Goal: Download file/media

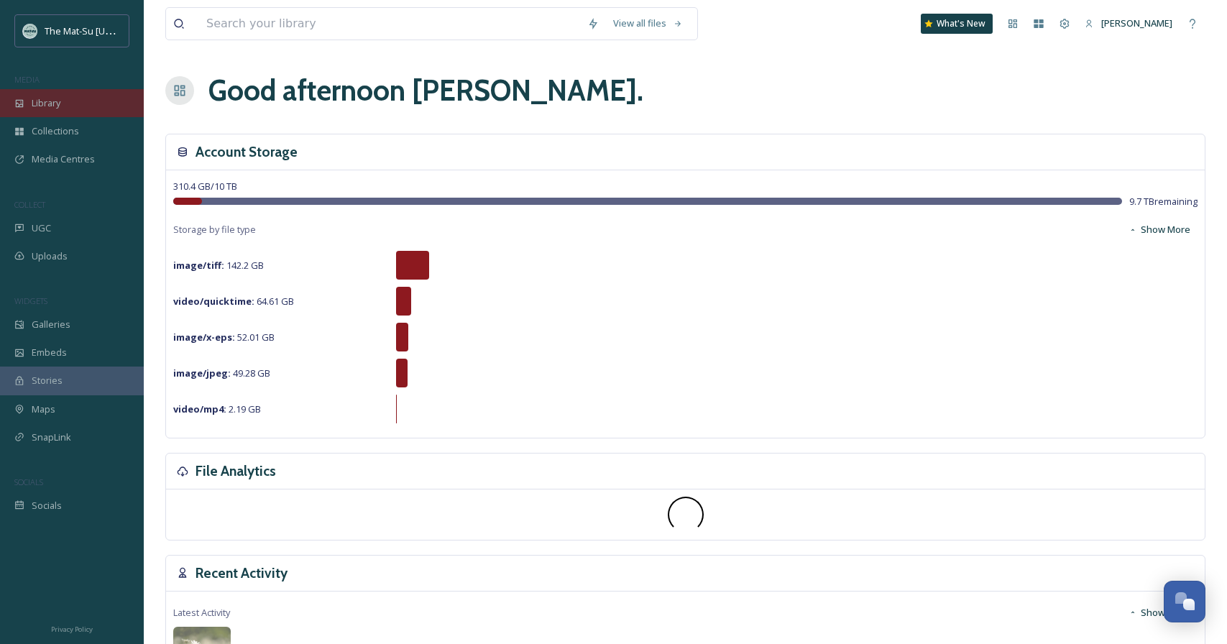
click at [63, 103] on div "Library" at bounding box center [72, 103] width 144 height 28
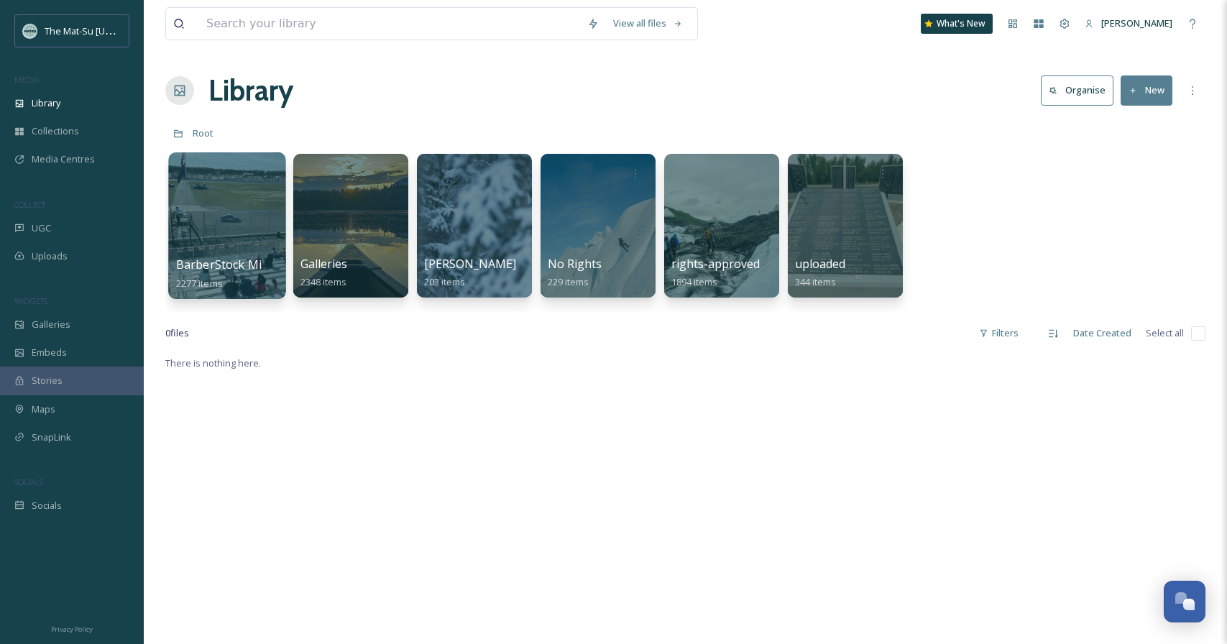
click at [224, 178] on div at bounding box center [227, 173] width 103 height 27
click at [252, 239] on div at bounding box center [226, 225] width 117 height 147
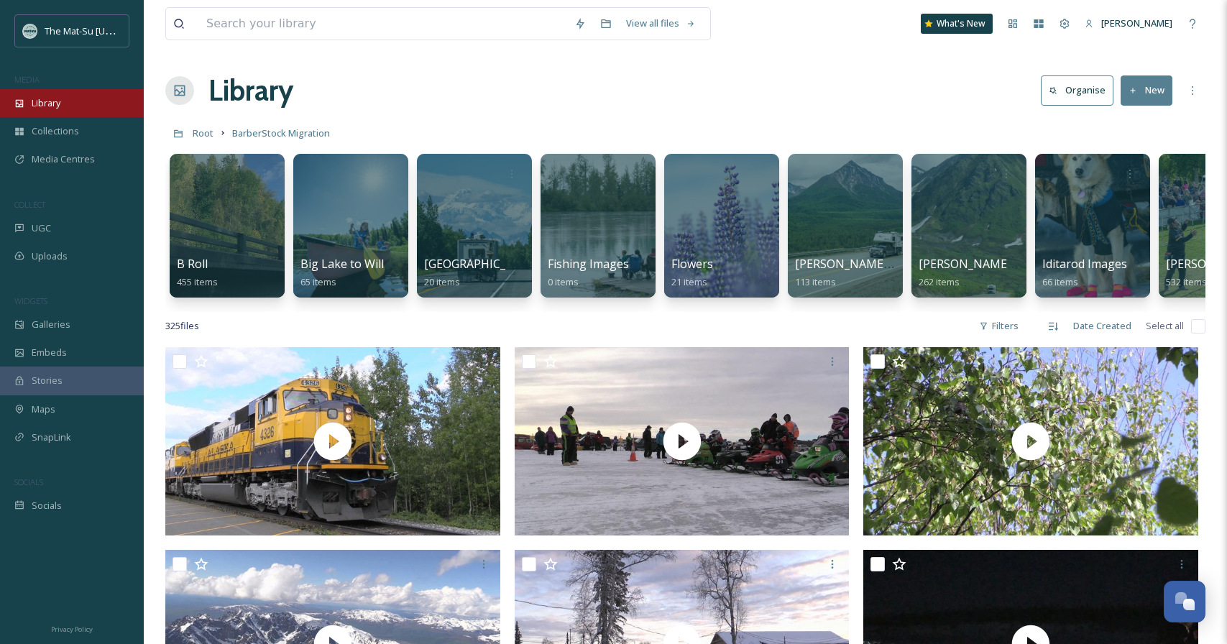
click at [39, 104] on span "Library" at bounding box center [46, 103] width 29 height 14
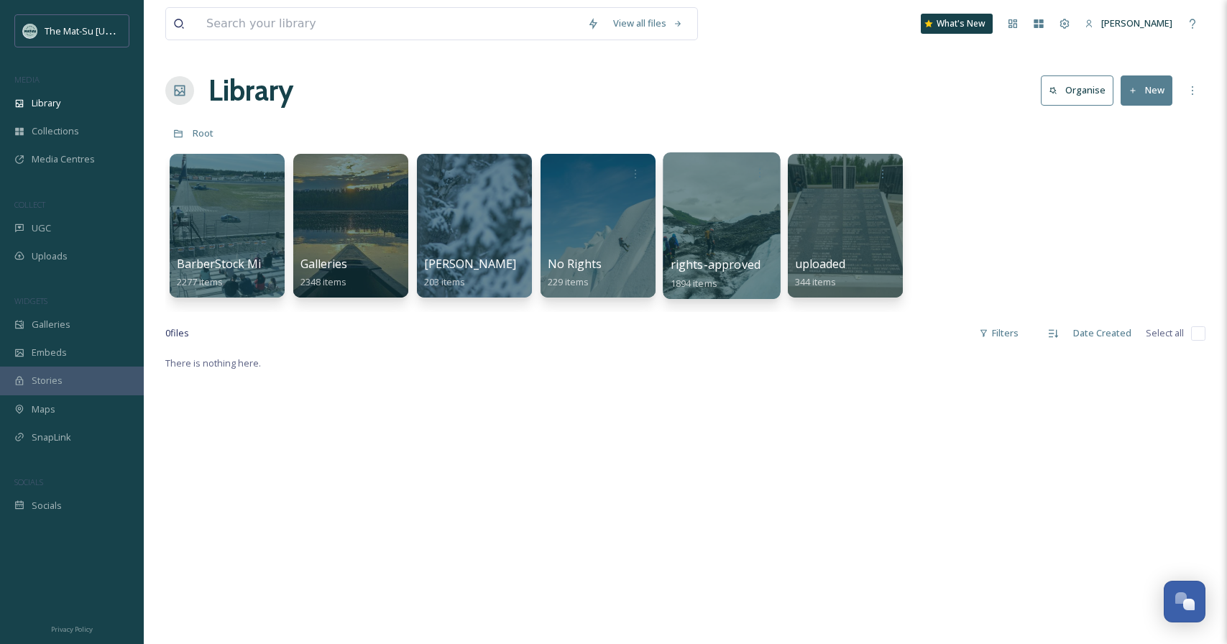
click at [698, 262] on span "rights-approved" at bounding box center [716, 265] width 90 height 16
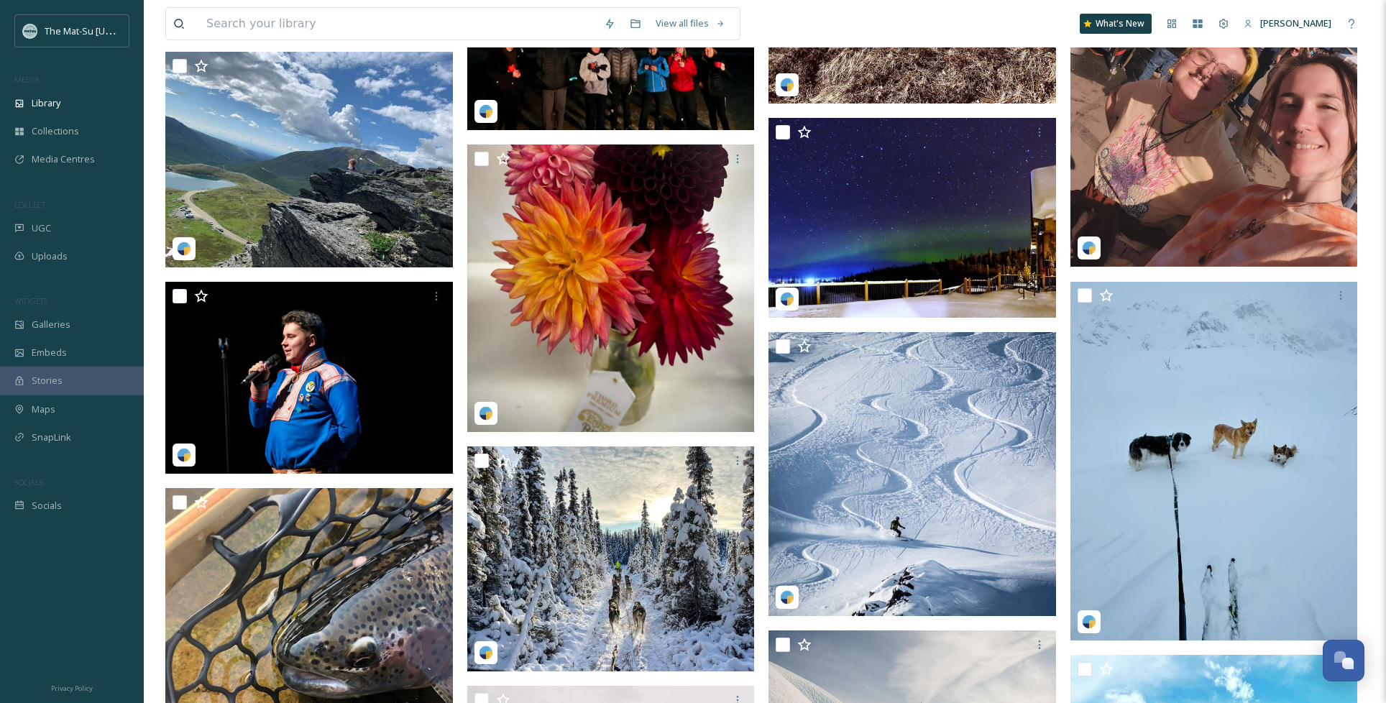
scroll to position [4277, 0]
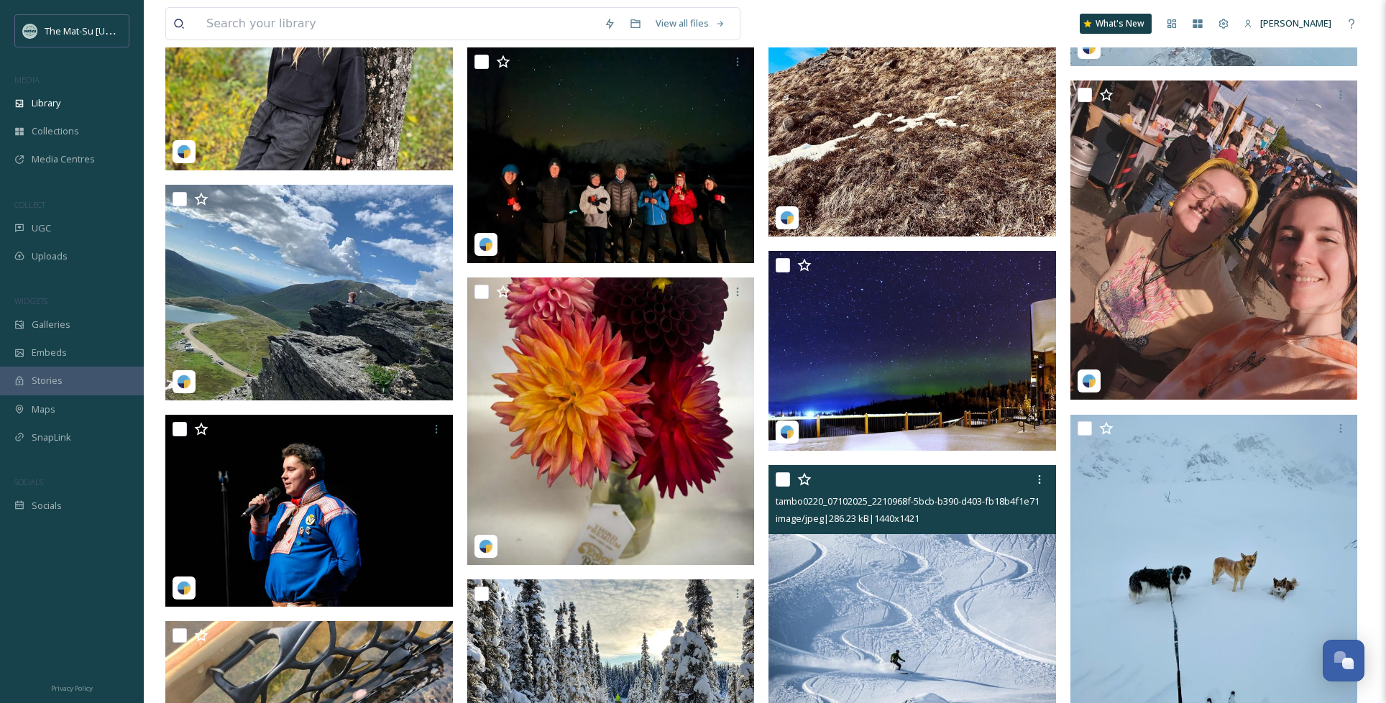
click at [786, 478] on input "checkbox" at bounding box center [783, 479] width 14 height 14
checkbox input "true"
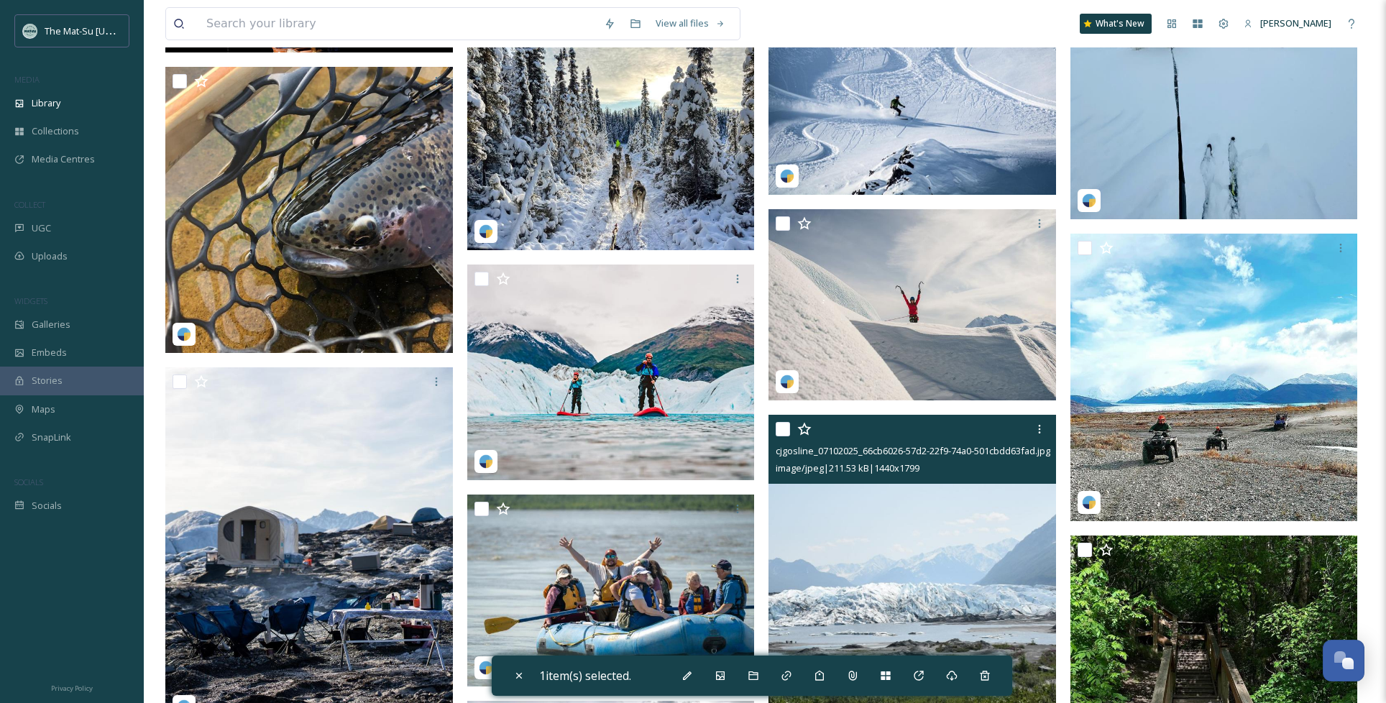
scroll to position [4704, 0]
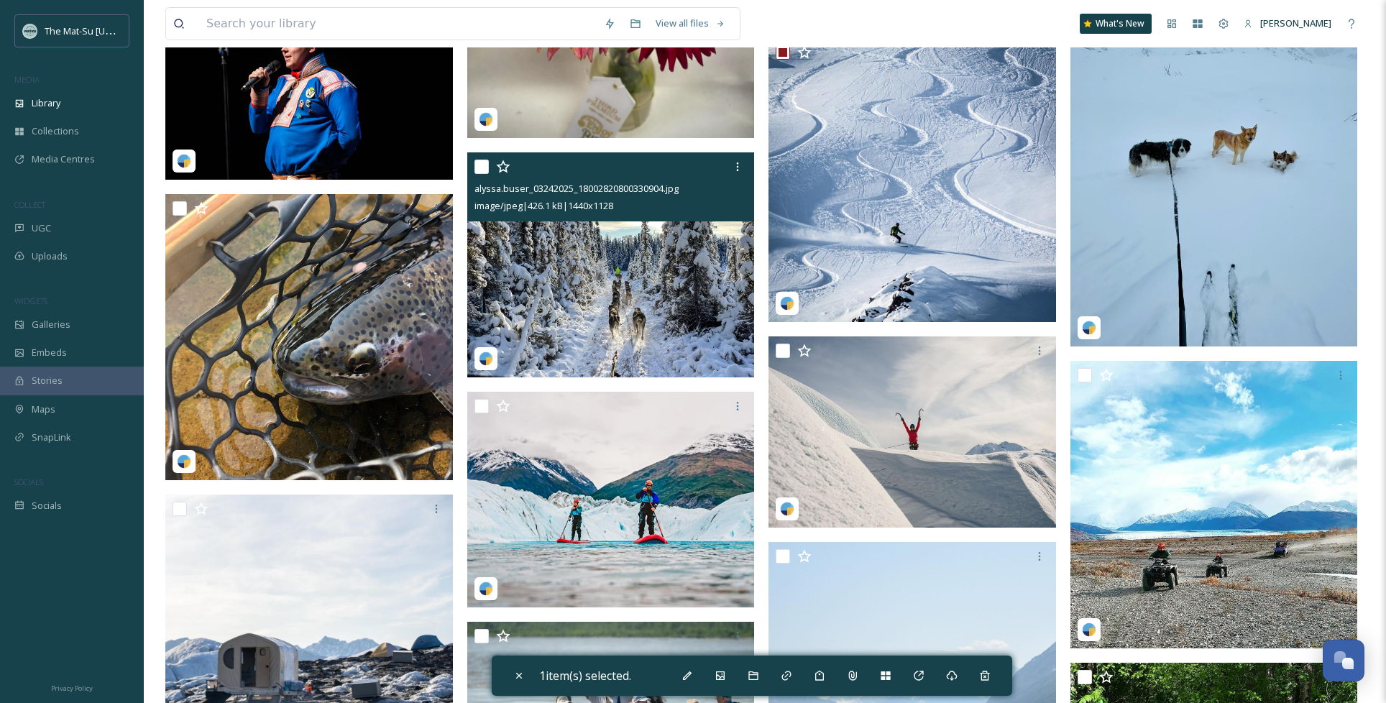
click at [484, 166] on input "checkbox" at bounding box center [481, 167] width 14 height 14
checkbox input "true"
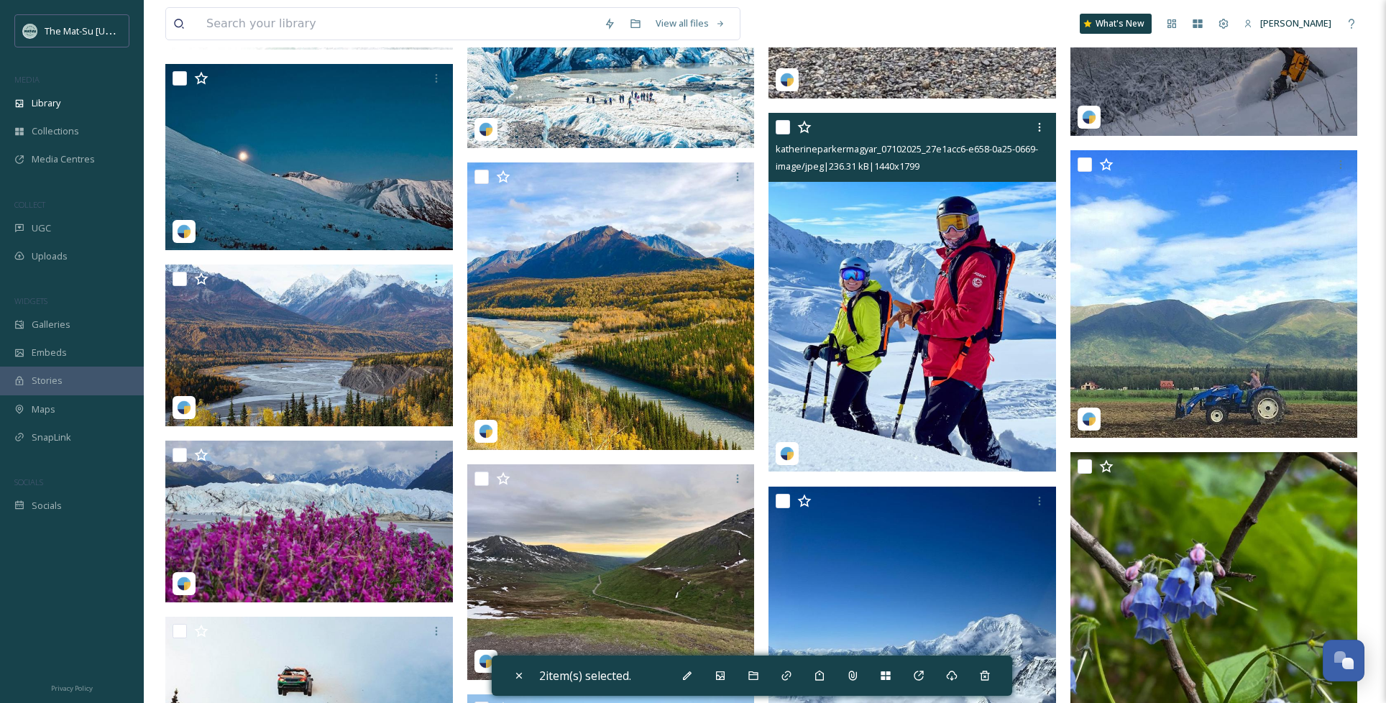
scroll to position [5827, 0]
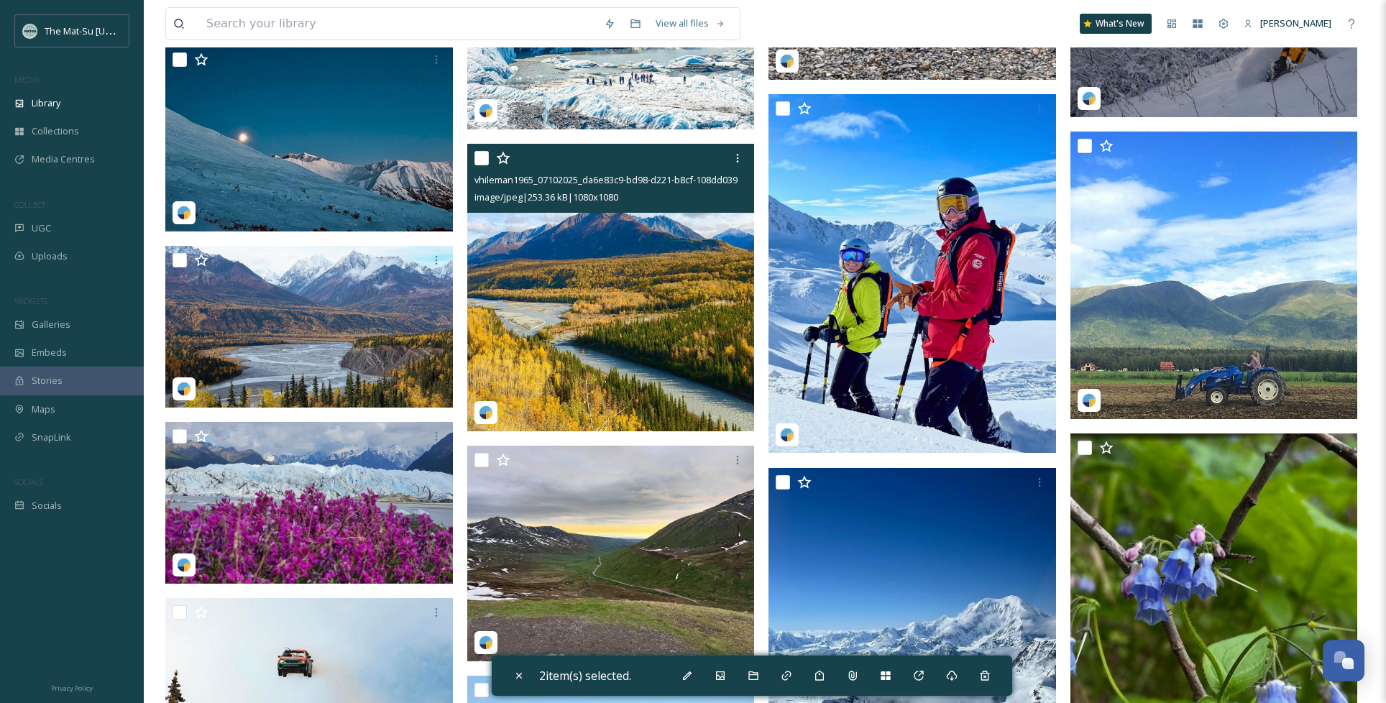
click at [484, 157] on input "checkbox" at bounding box center [481, 158] width 14 height 14
checkbox input "true"
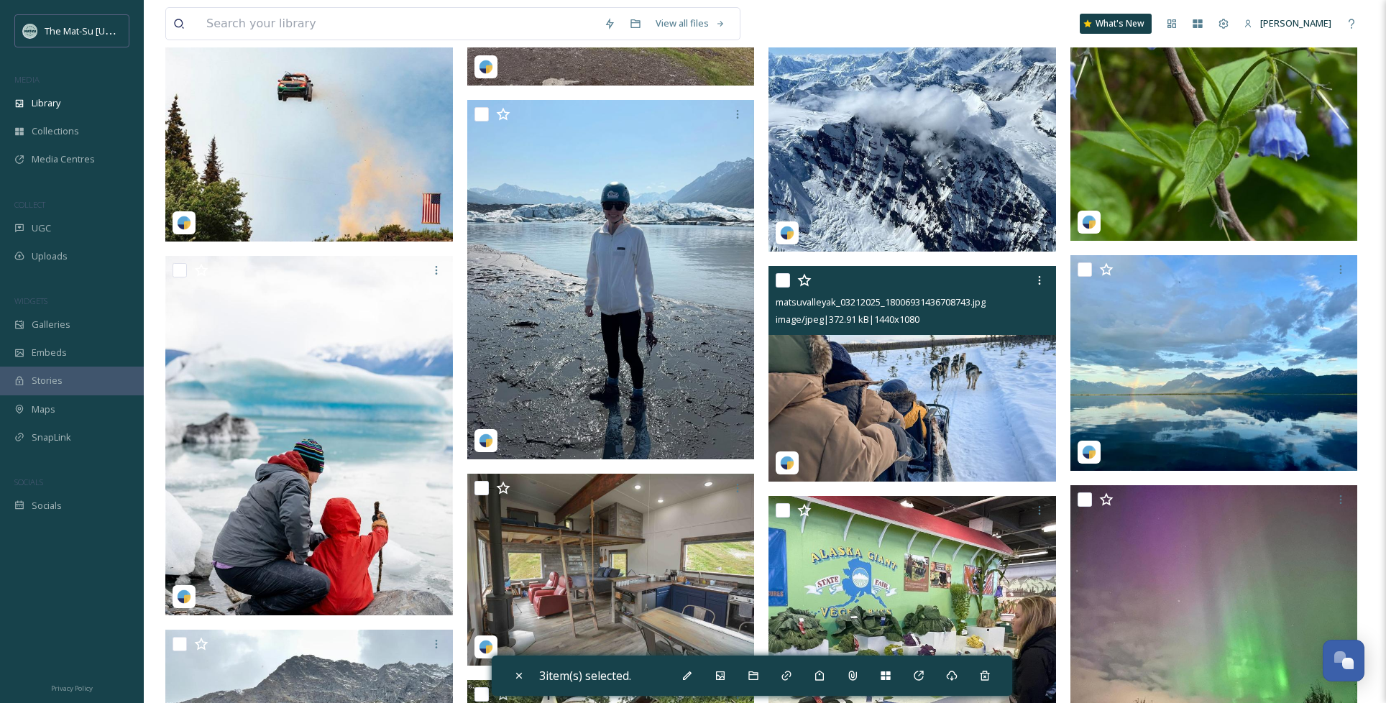
scroll to position [6404, 0]
click at [778, 279] on input "checkbox" at bounding box center [783, 279] width 14 height 14
checkbox input "true"
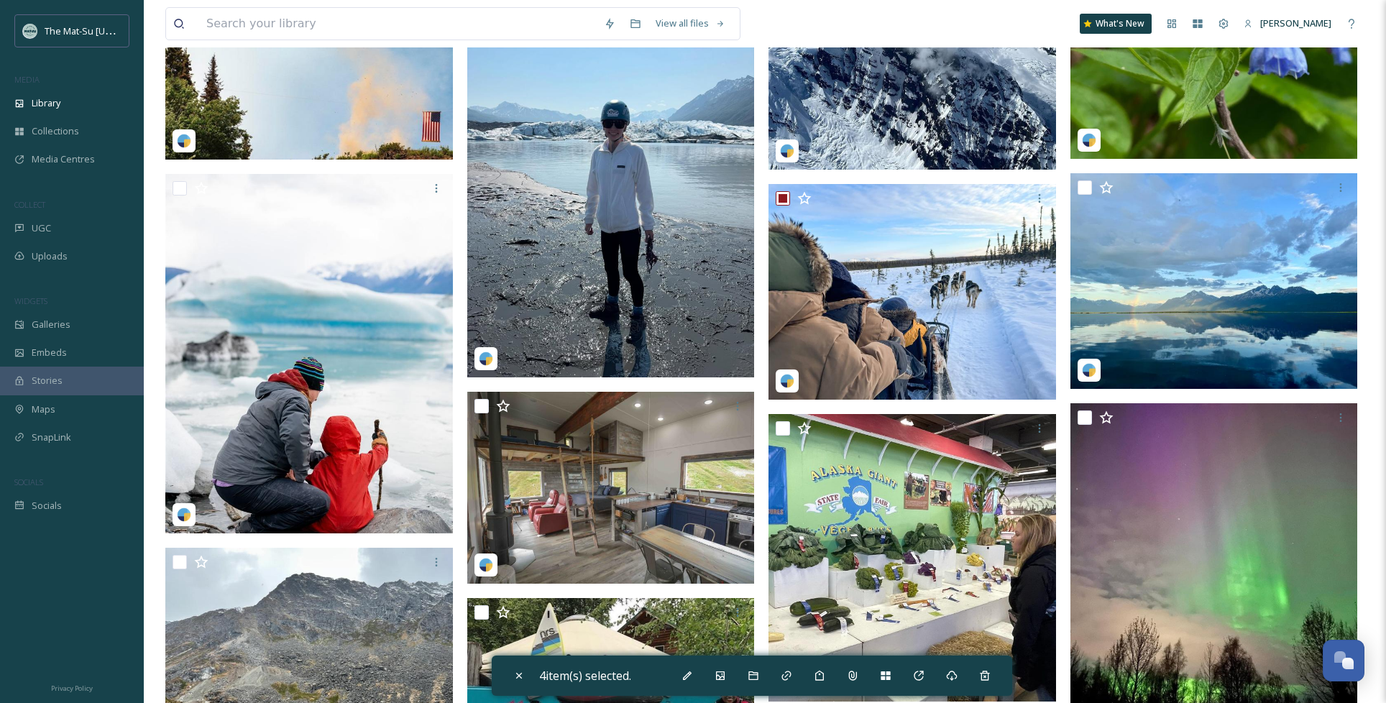
scroll to position [6447, 0]
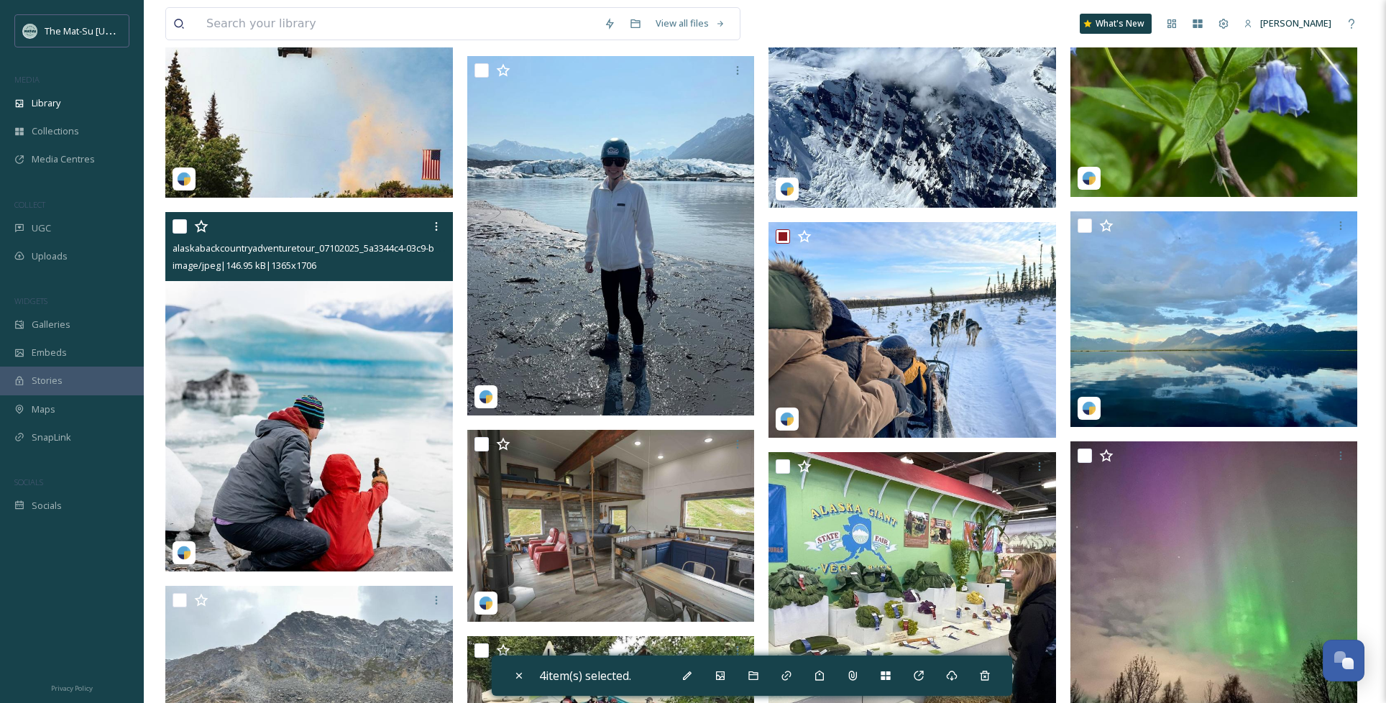
click at [184, 229] on input "checkbox" at bounding box center [180, 226] width 14 height 14
checkbox input "true"
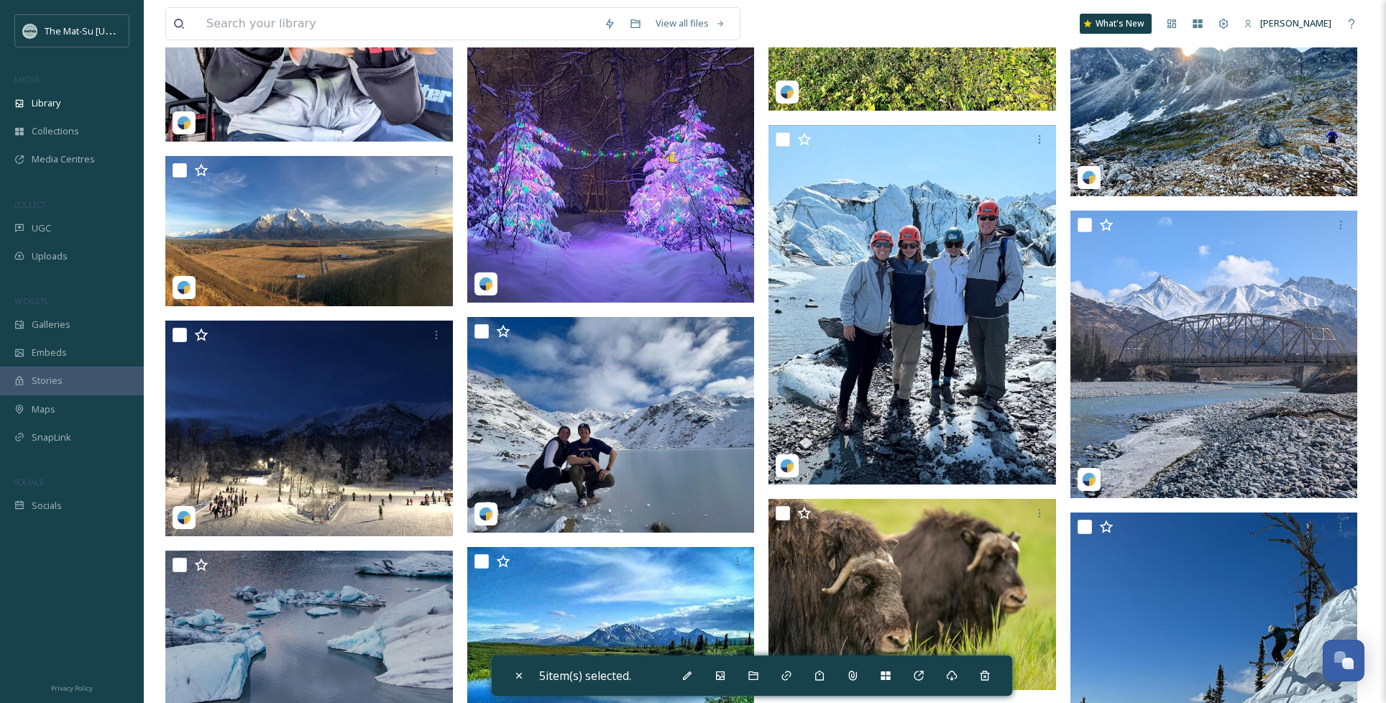
scroll to position [8892, 0]
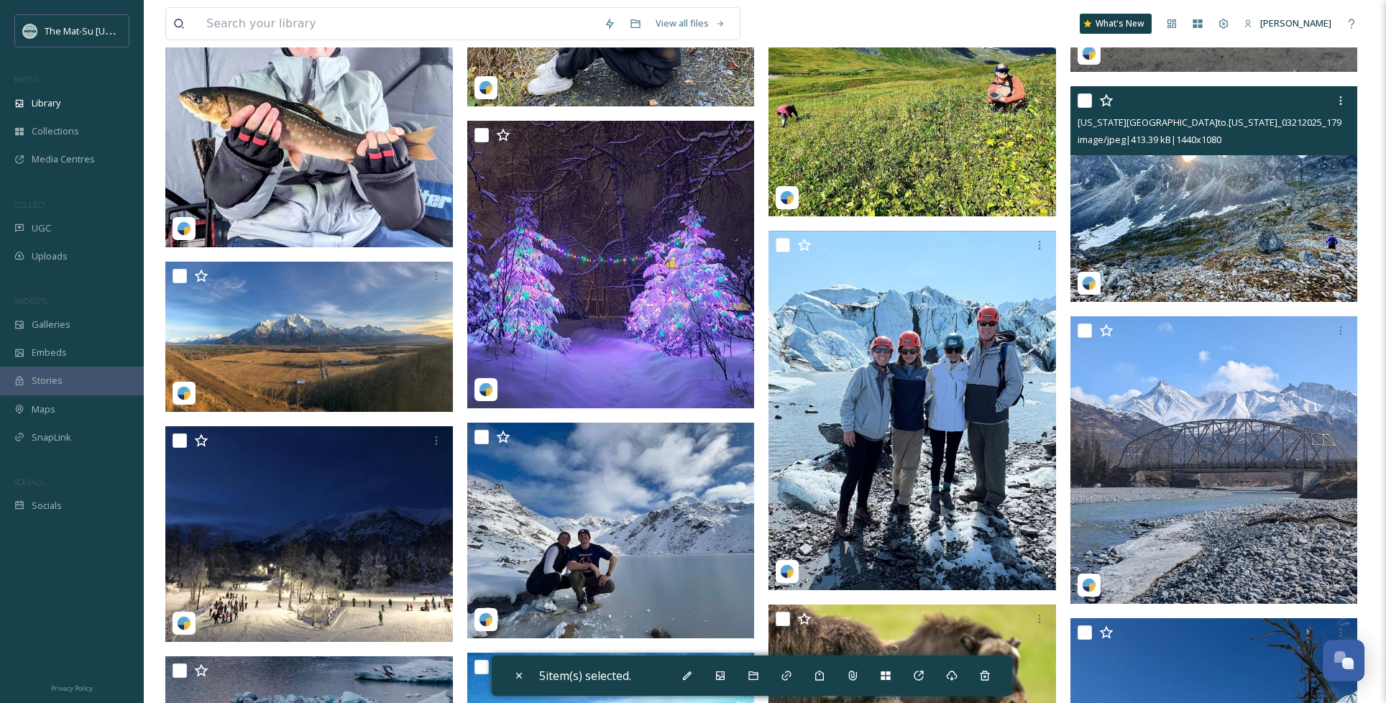
click at [1083, 104] on input "checkbox" at bounding box center [1084, 100] width 14 height 14
checkbox input "true"
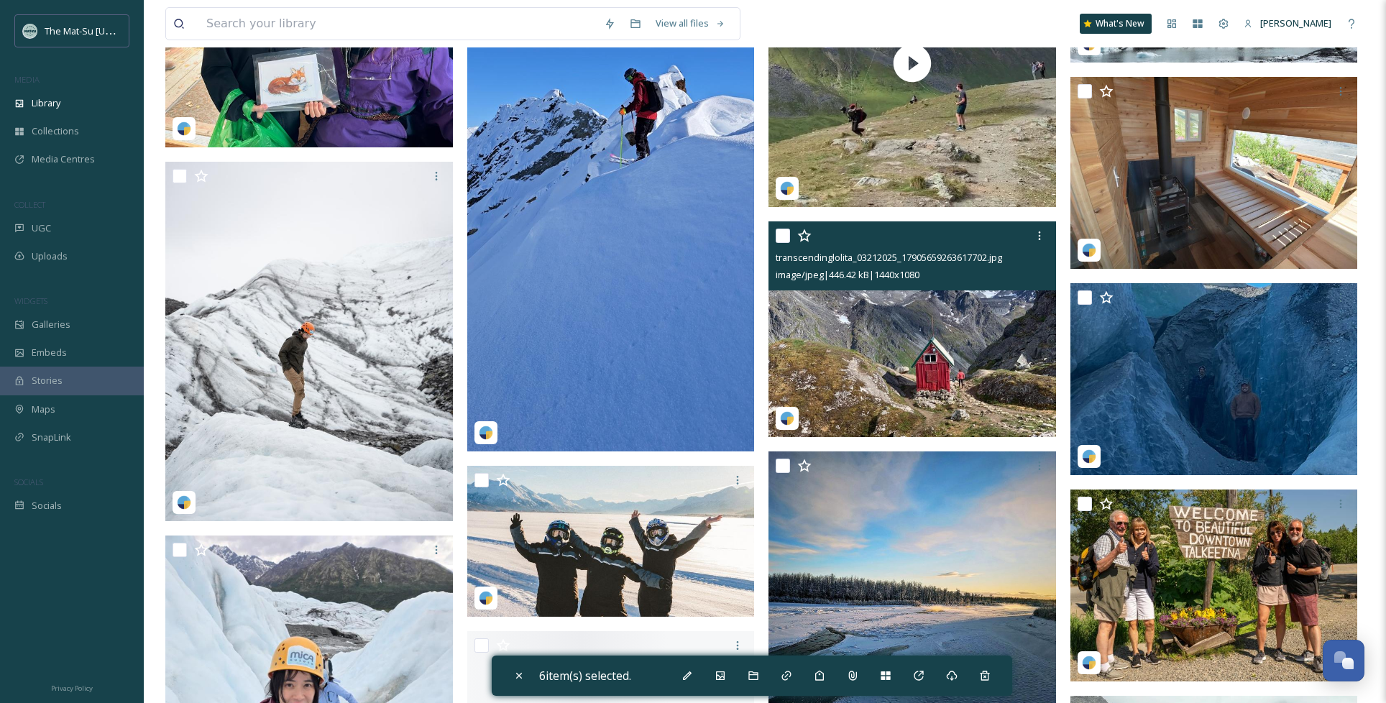
scroll to position [22279, 0]
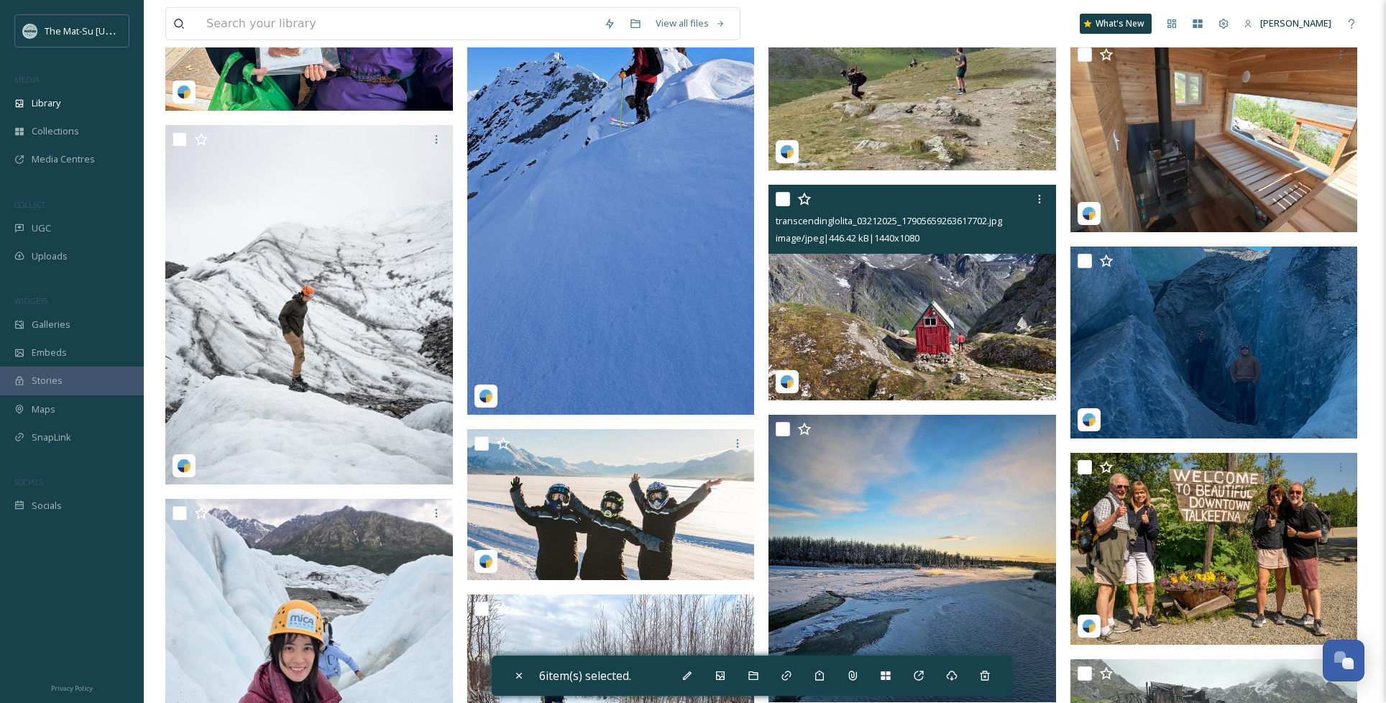
click at [784, 198] on input "checkbox" at bounding box center [783, 199] width 14 height 14
checkbox input "true"
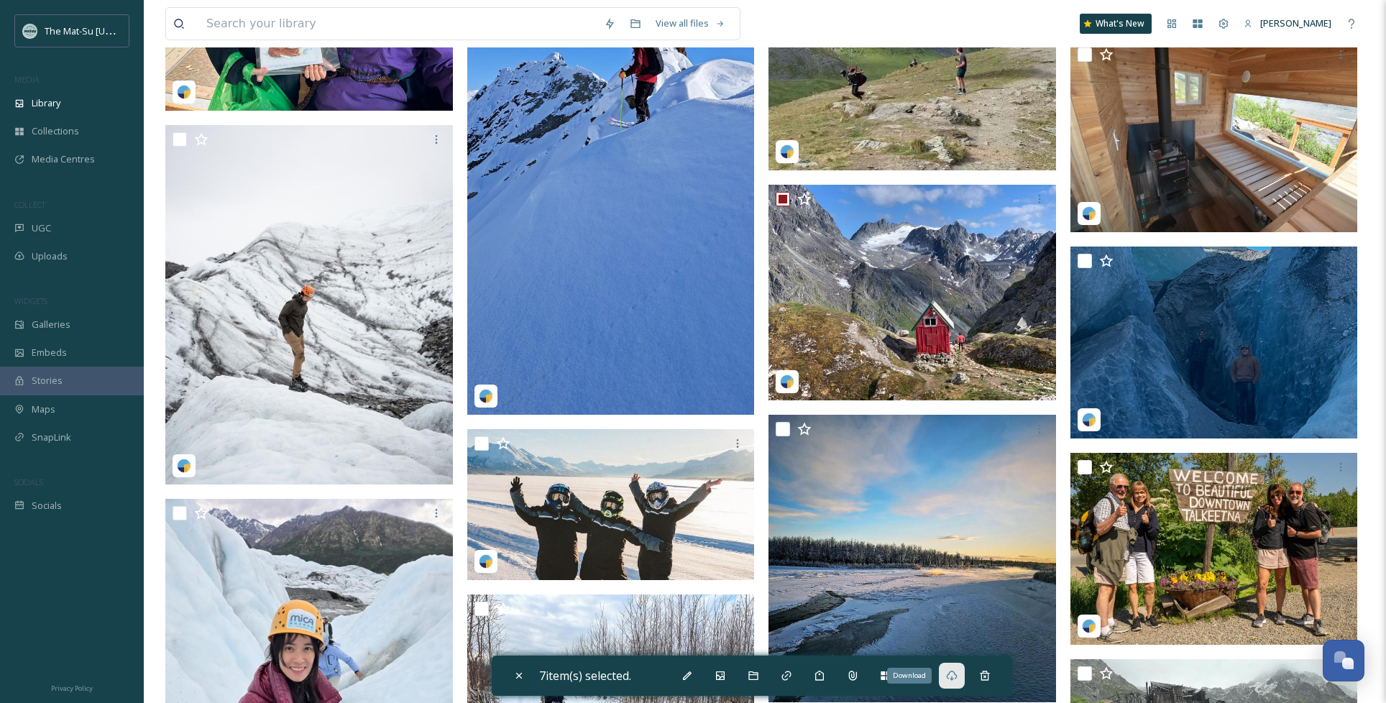
click at [956, 643] on div "Download" at bounding box center [952, 676] width 26 height 26
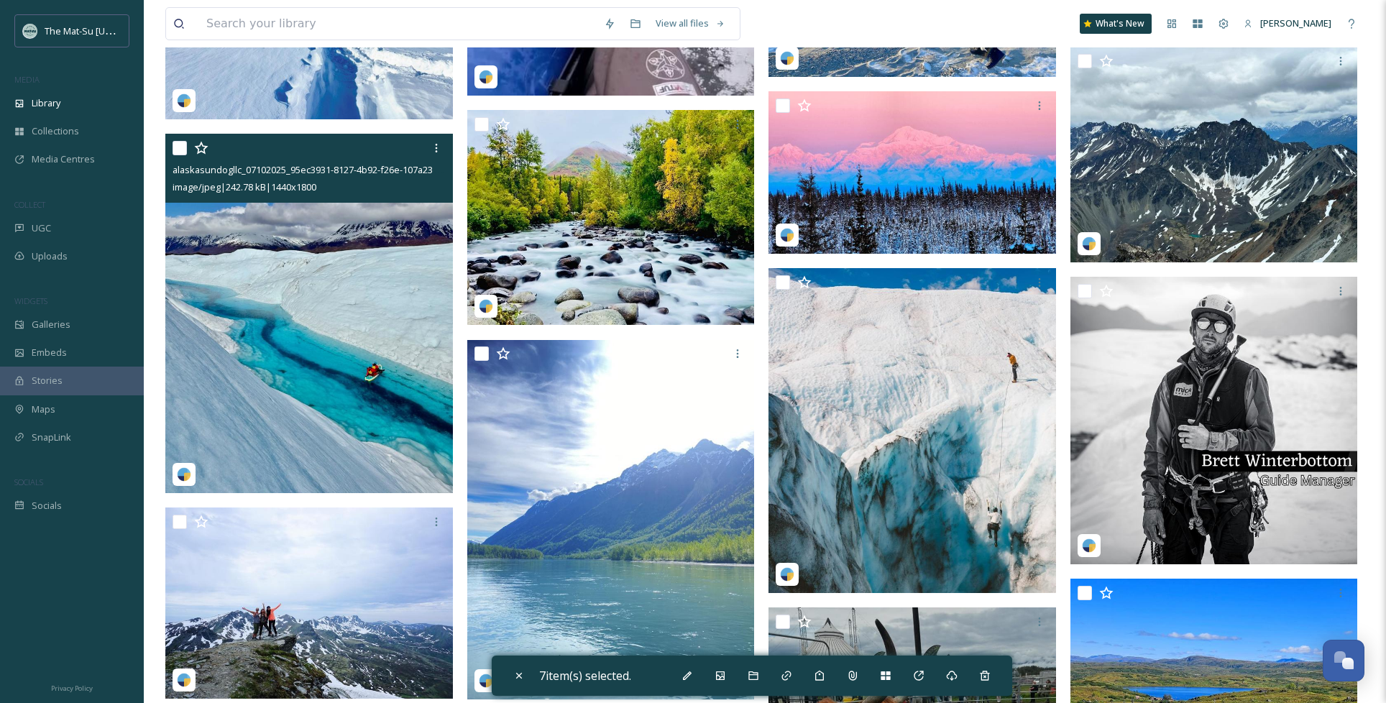
scroll to position [27302, 0]
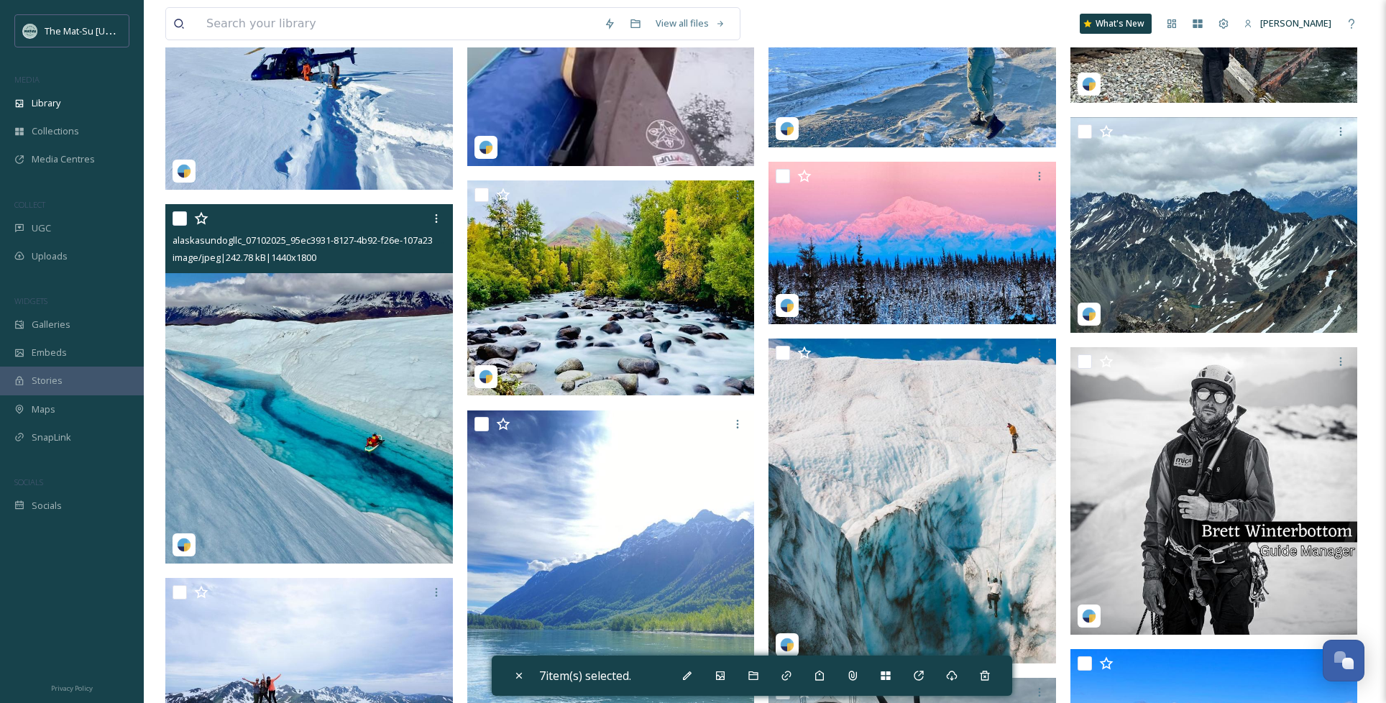
click at [184, 215] on input "checkbox" at bounding box center [180, 218] width 14 height 14
checkbox input "true"
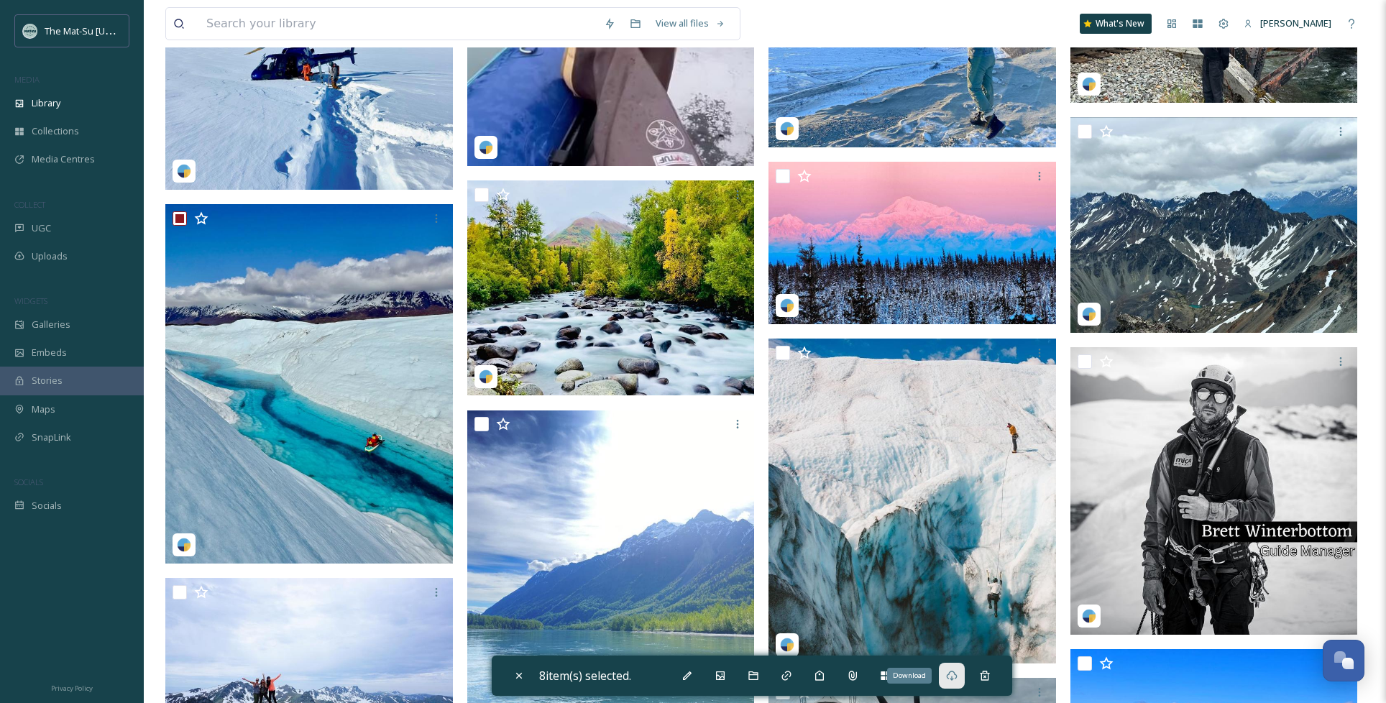
click at [948, 643] on div "Download" at bounding box center [952, 676] width 26 height 26
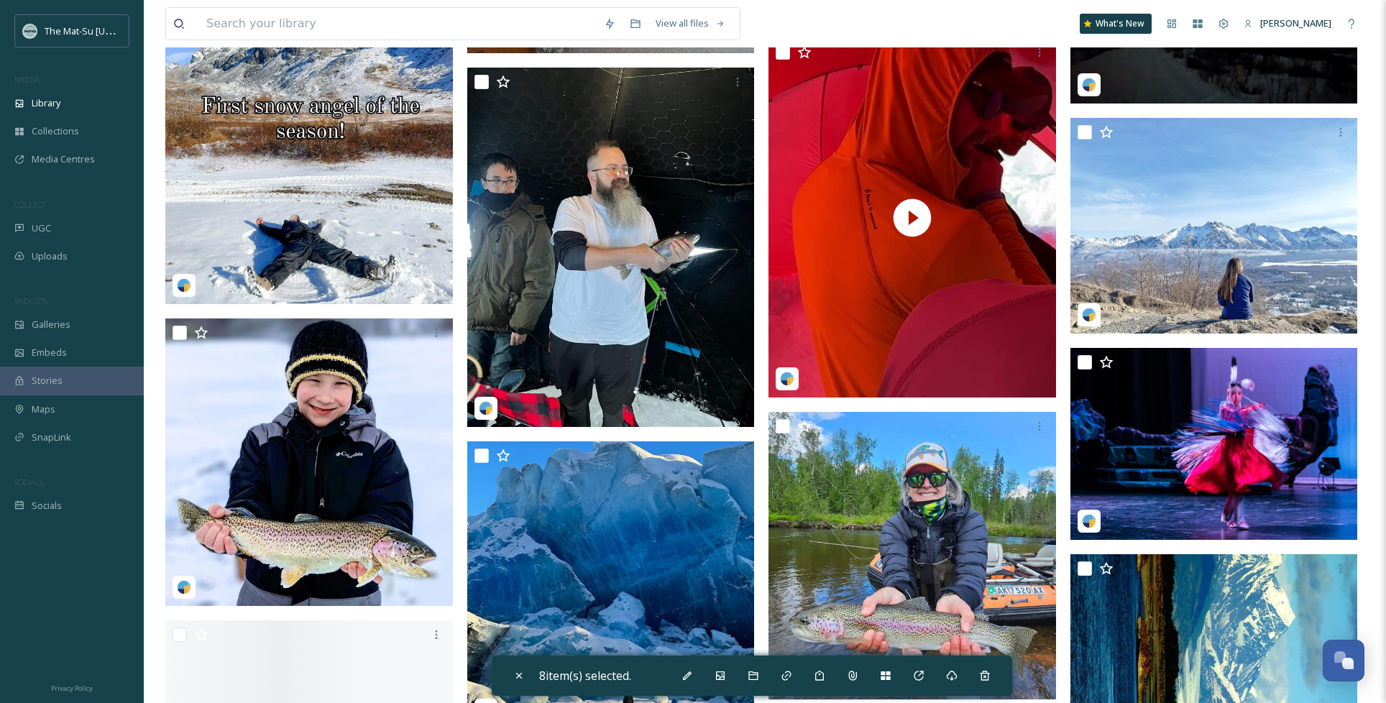
scroll to position [30977, 0]
